Goal: Information Seeking & Learning: Learn about a topic

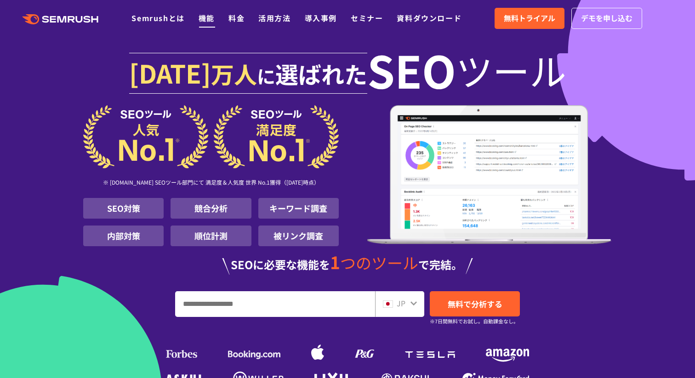
click at [204, 17] on link "機能" at bounding box center [206, 17] width 16 height 11
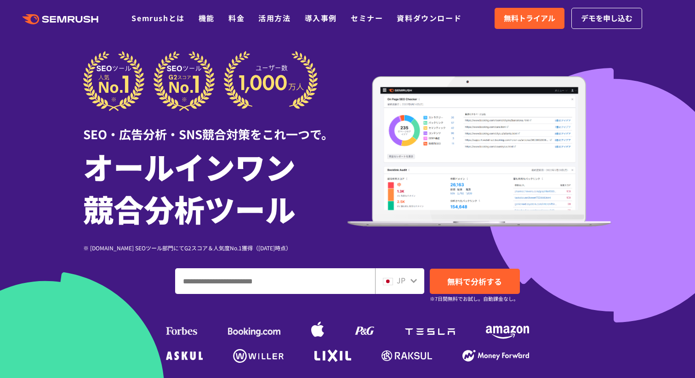
scroll to position [8, 0]
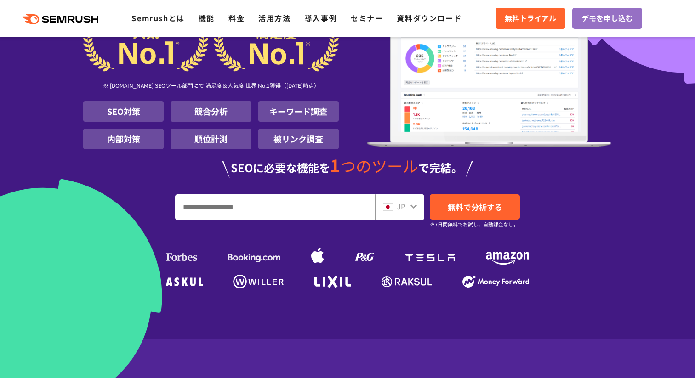
scroll to position [97, 0]
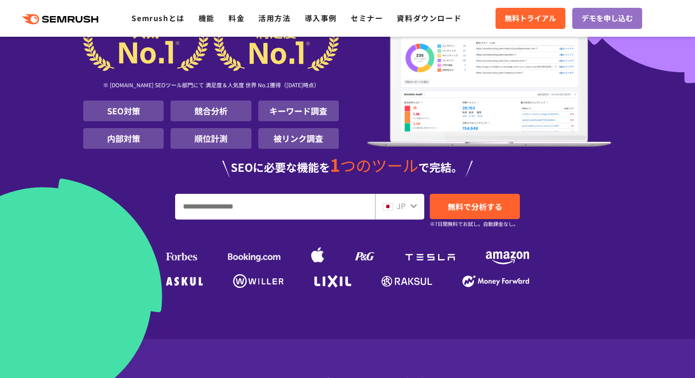
click at [220, 215] on input "URL、キーワードを入力してください" at bounding box center [274, 206] width 199 height 25
type input "*"
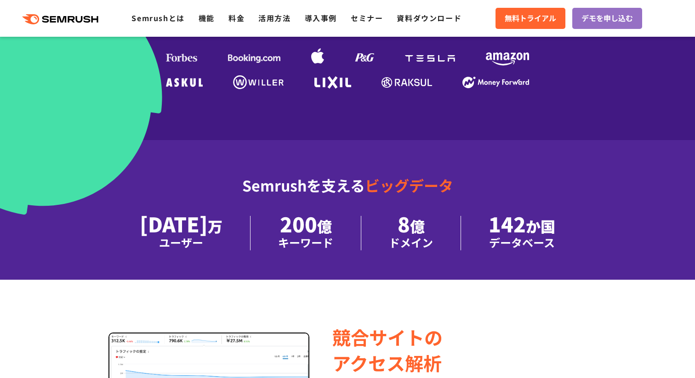
scroll to position [362, 0]
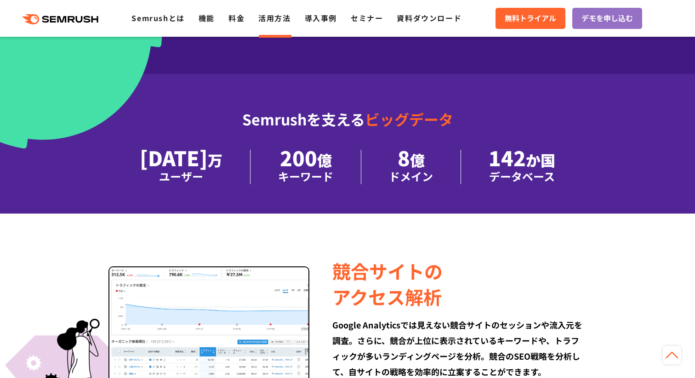
type input "***"
click at [271, 20] on link "活用方法" at bounding box center [274, 17] width 32 height 11
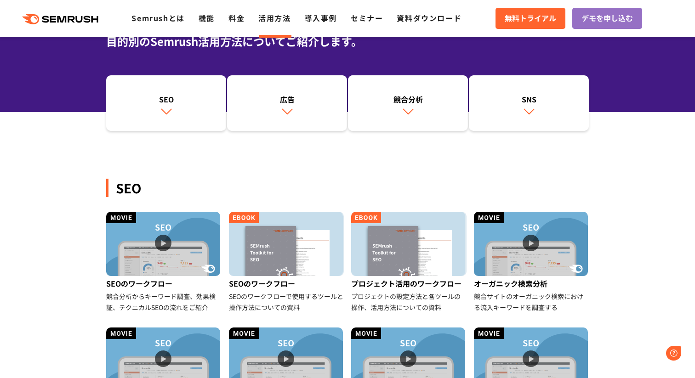
scroll to position [77, 0]
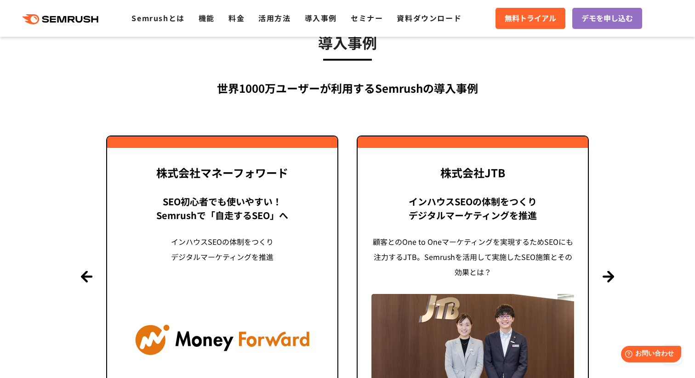
scroll to position [2019, 0]
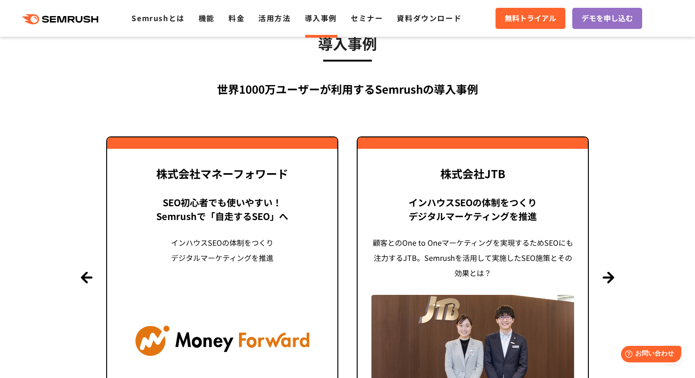
click at [313, 19] on link "導入事例" at bounding box center [321, 17] width 32 height 11
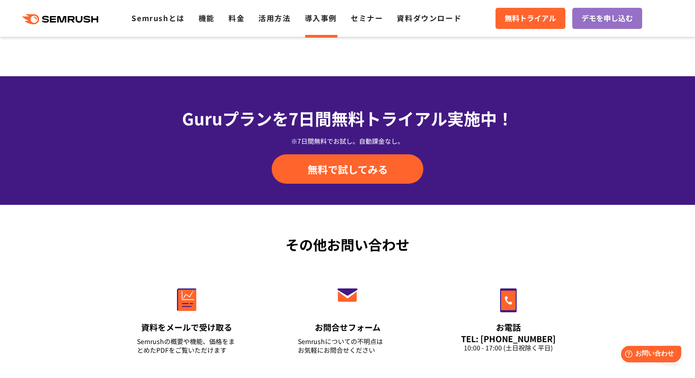
scroll to position [1209, 0]
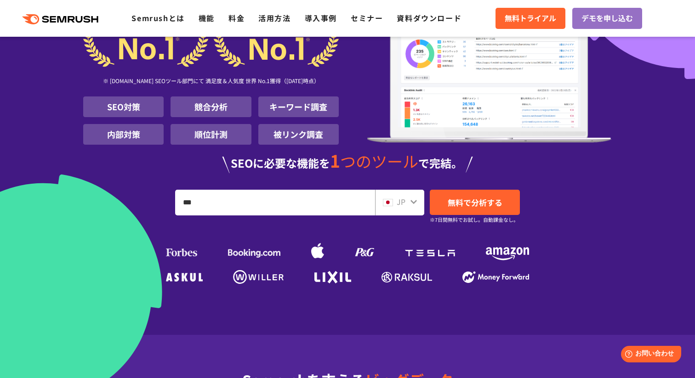
scroll to position [105, 0]
